Goal: Task Accomplishment & Management: Complete application form

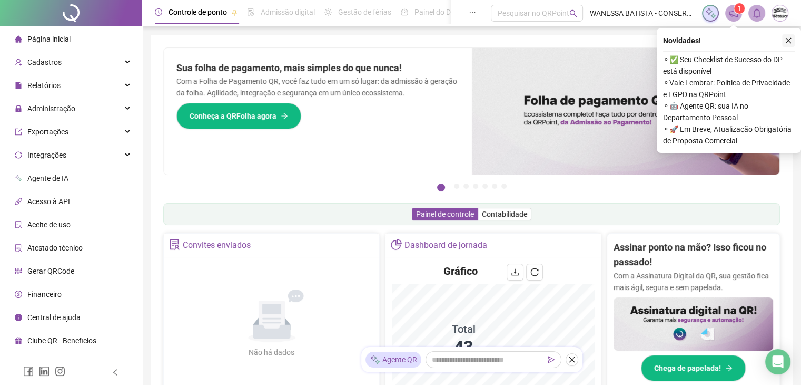
click at [788, 40] on icon "close" at bounding box center [789, 41] width 6 height 6
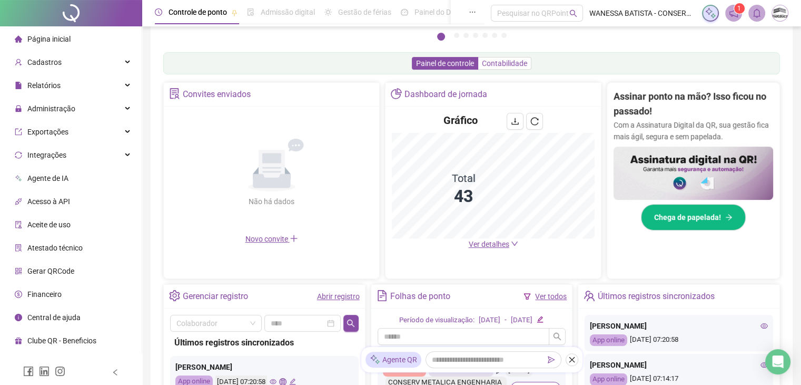
scroll to position [158, 0]
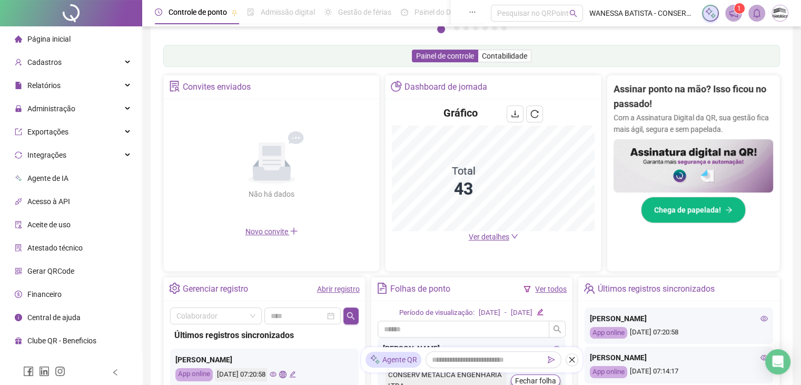
click at [483, 234] on span "Ver detalhes" at bounding box center [489, 236] width 41 height 8
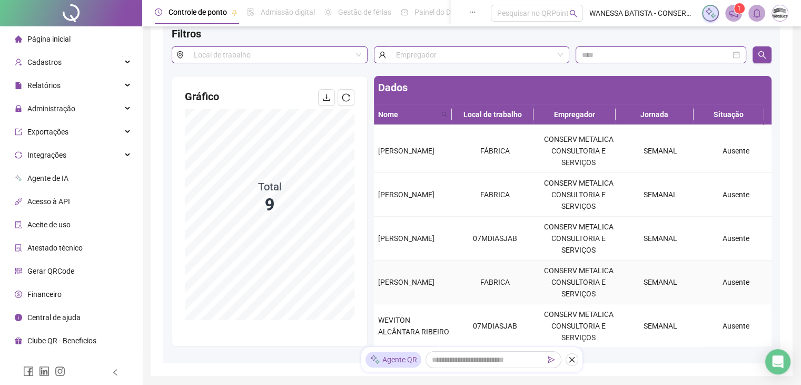
scroll to position [105, 0]
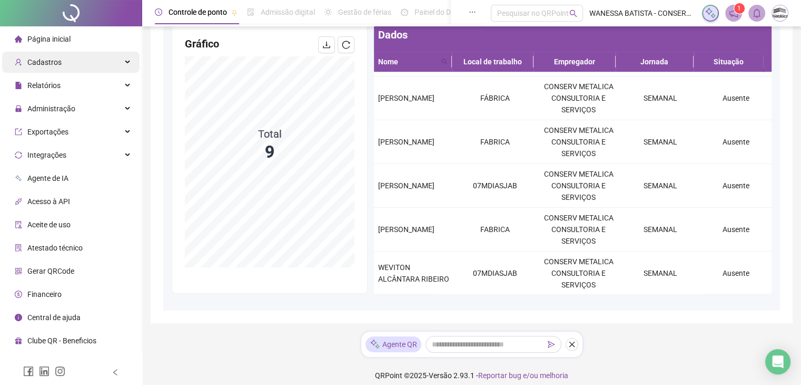
click at [72, 59] on div "Cadastros" at bounding box center [70, 62] width 137 height 21
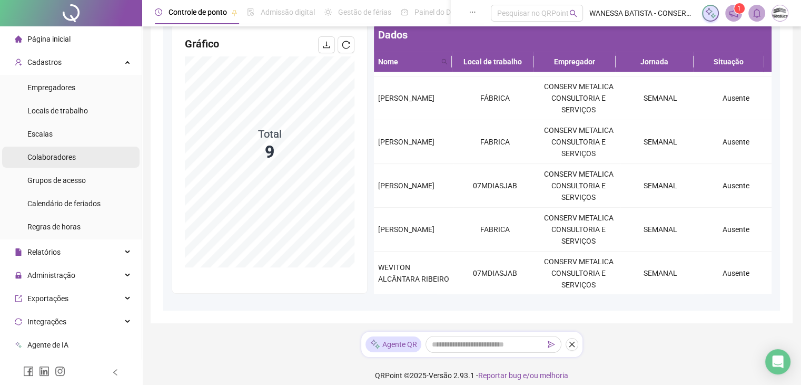
click at [63, 156] on span "Colaboradores" at bounding box center [51, 157] width 48 height 8
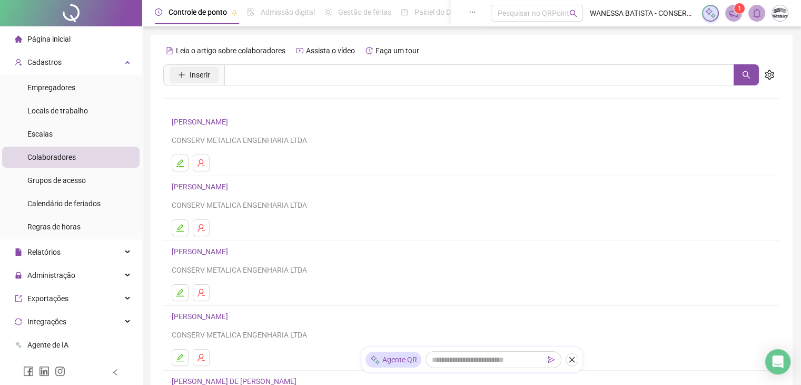
click at [203, 72] on span "Inserir" at bounding box center [200, 75] width 21 height 12
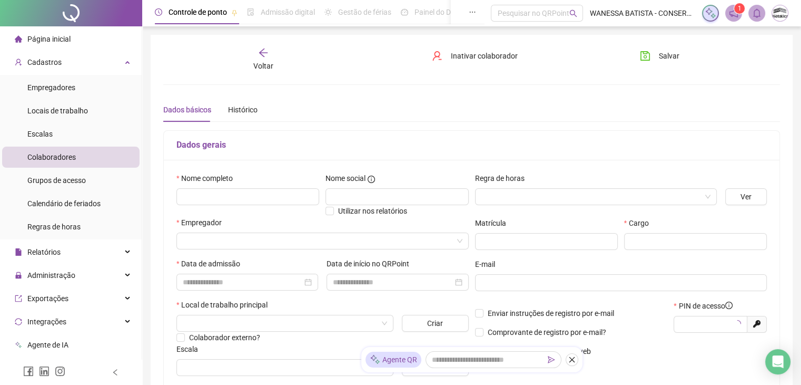
type input "*****"
